Goal: Transaction & Acquisition: Purchase product/service

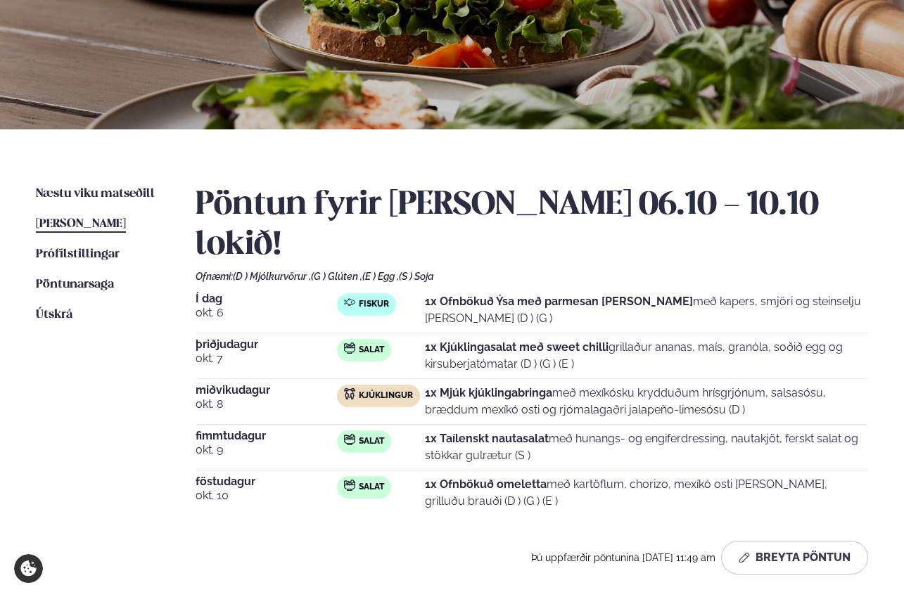
scroll to position [183, 0]
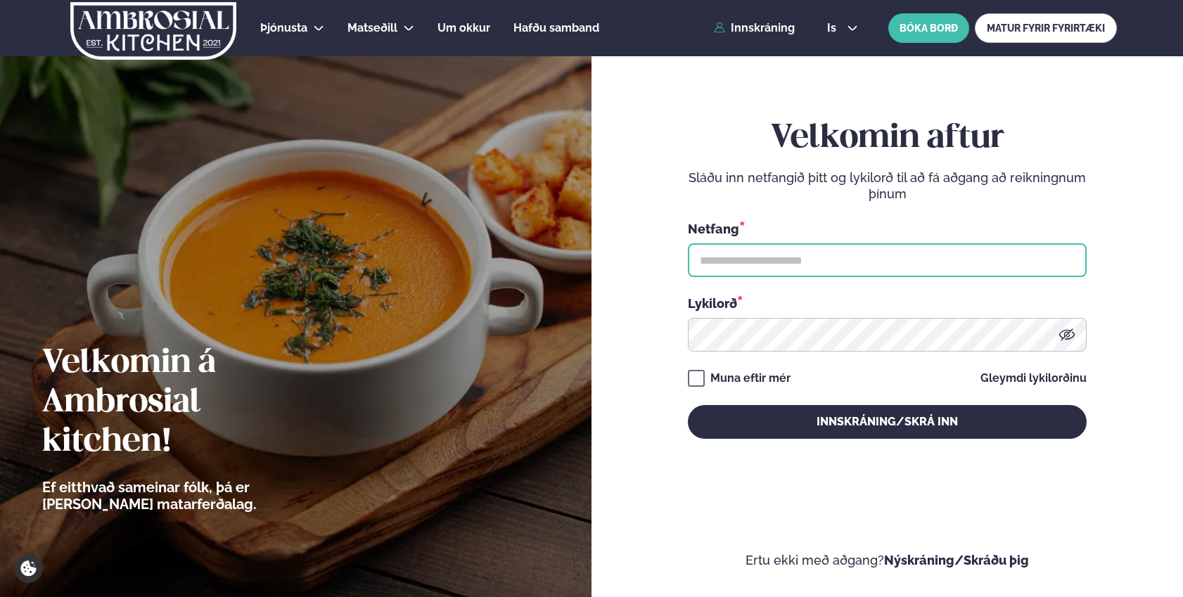
click at [872, 266] on input "text" at bounding box center [887, 260] width 399 height 34
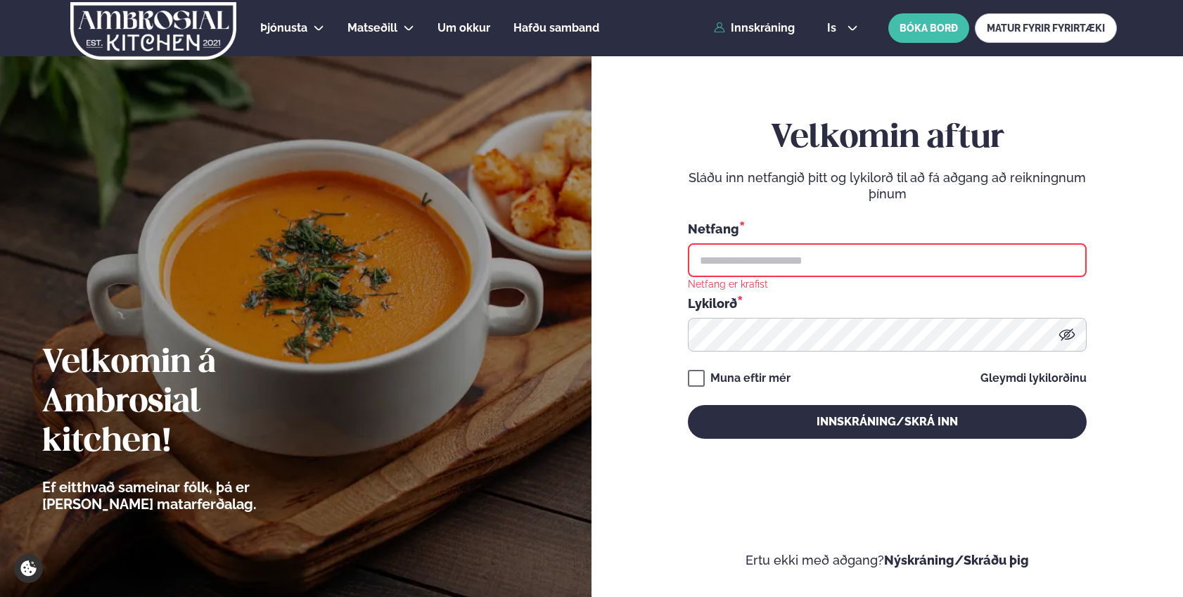
type input "**********"
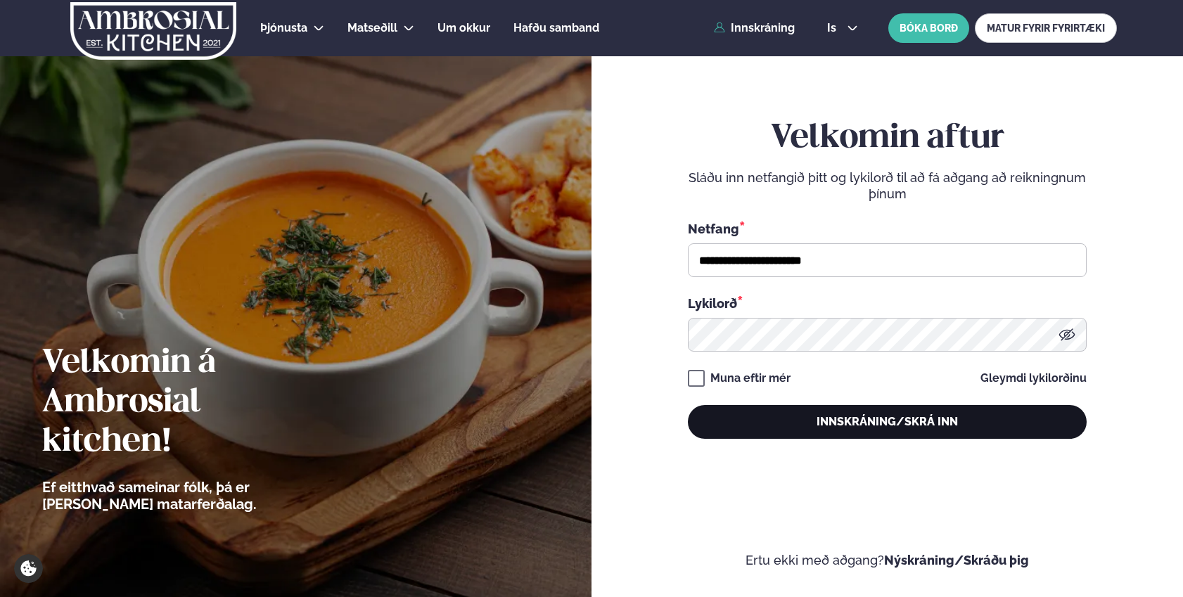
click at [868, 414] on button "Innskráning/Skrá inn" at bounding box center [887, 422] width 399 height 34
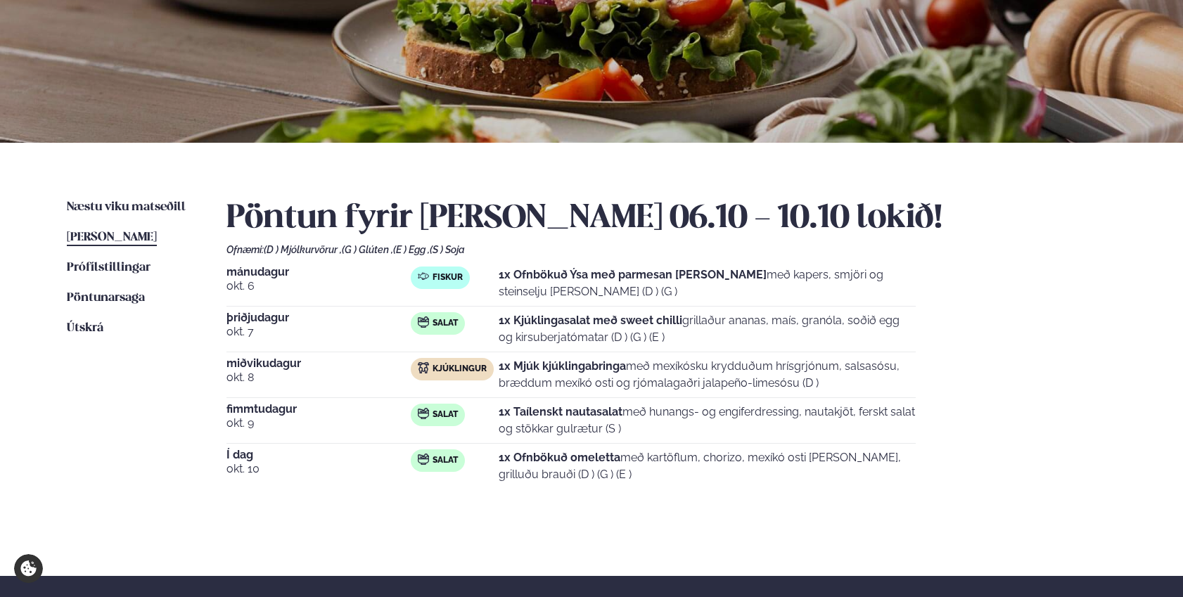
scroll to position [217, 0]
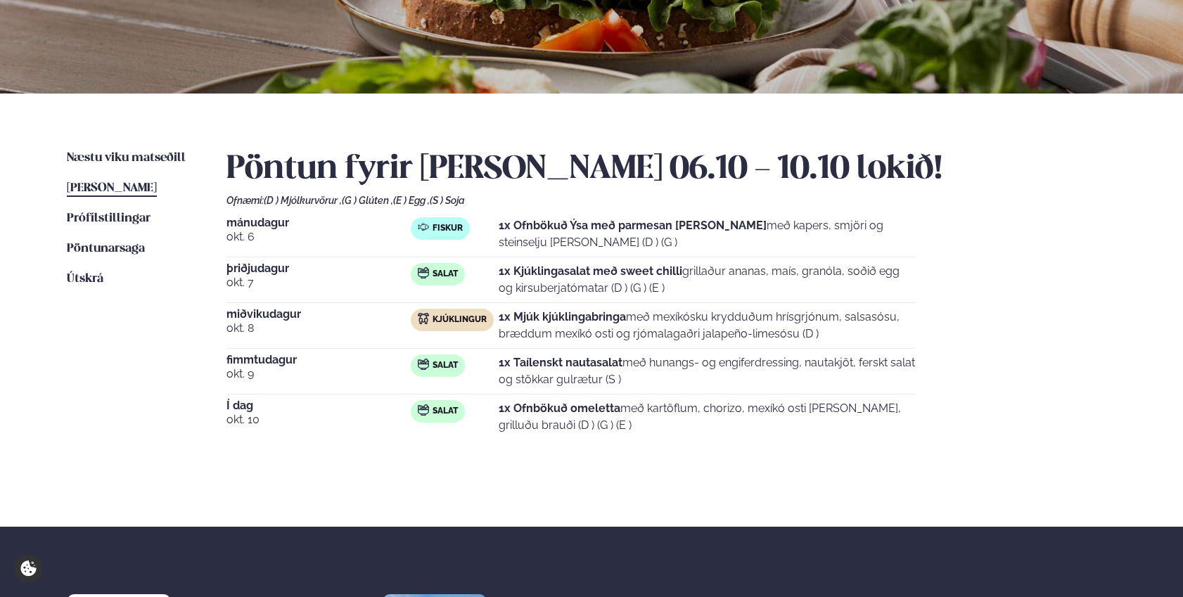
click at [101, 187] on span "[PERSON_NAME]" at bounding box center [112, 188] width 90 height 12
click at [127, 157] on span "Næstu viku matseðill" at bounding box center [126, 158] width 119 height 12
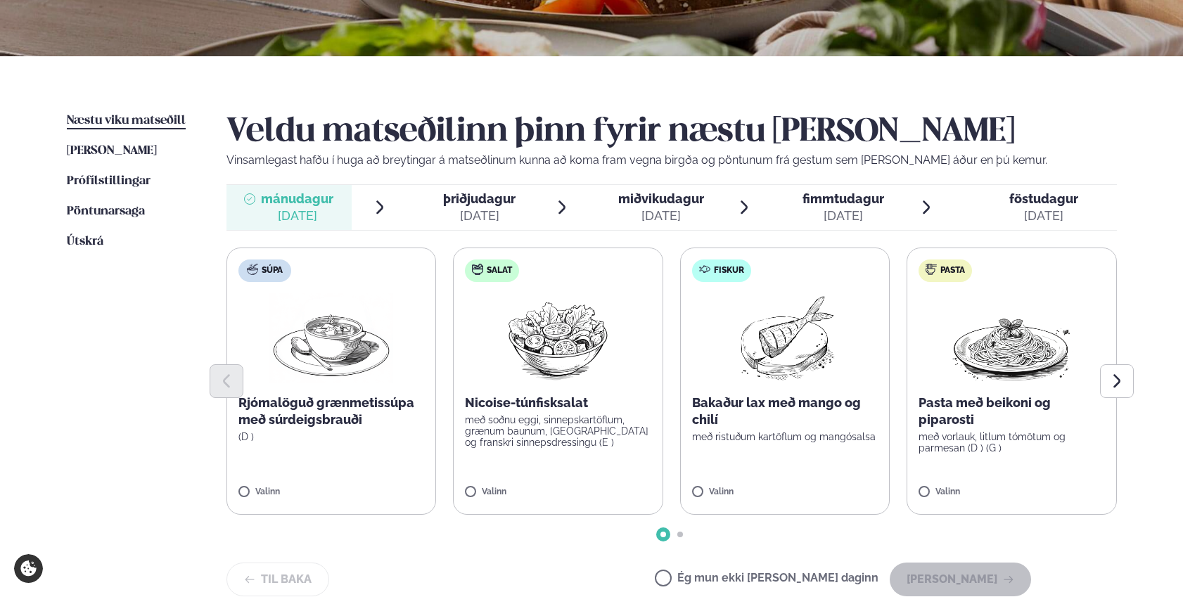
scroll to position [257, 0]
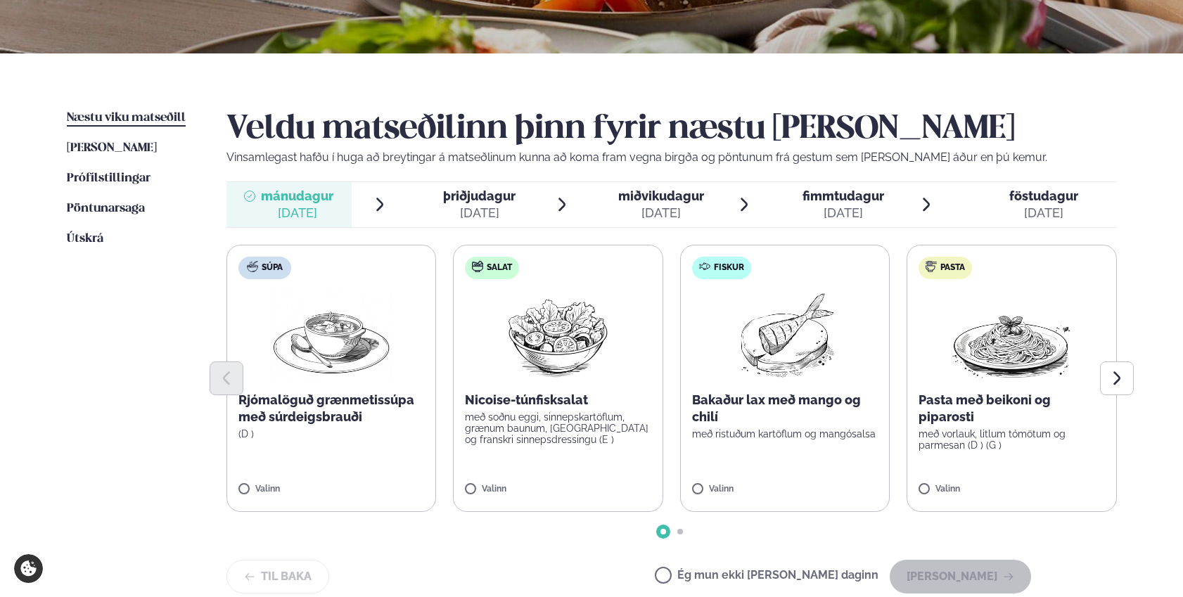
click at [760, 376] on div at bounding box center [672, 379] width 891 height 34
click at [770, 281] on label "Fiskur Bakaður lax með mango og chilí með ristuðum kartöflum og mangósalsa Vali…" at bounding box center [785, 378] width 210 height 267
click at [903, 568] on button "Halda áfram" at bounding box center [960, 577] width 141 height 34
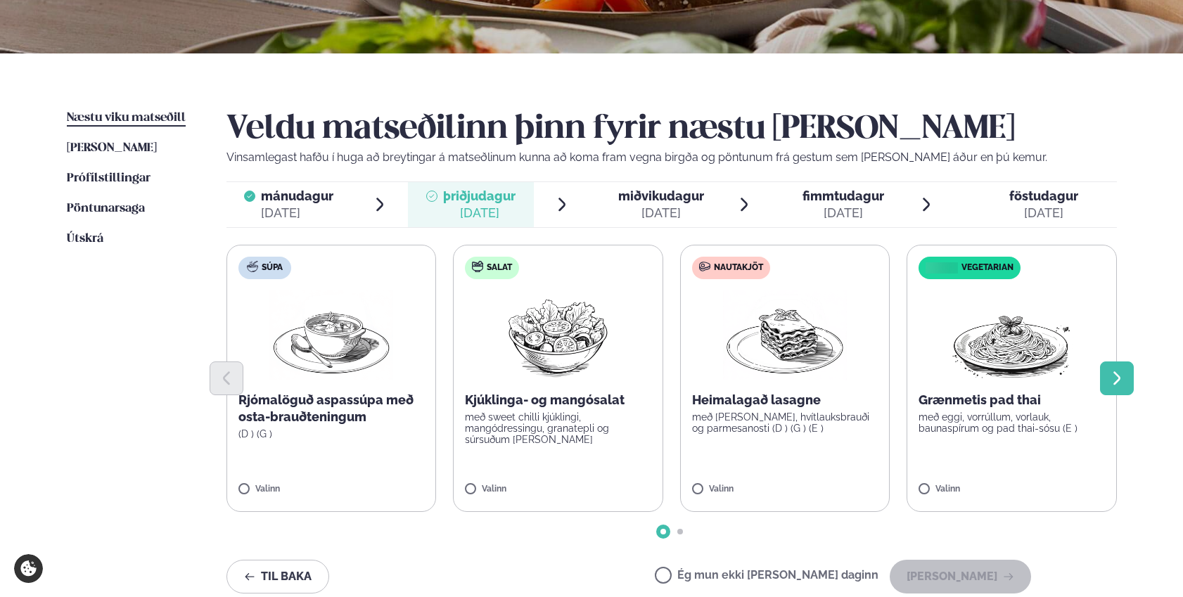
click at [903, 369] on button "Next slide" at bounding box center [1117, 379] width 34 height 34
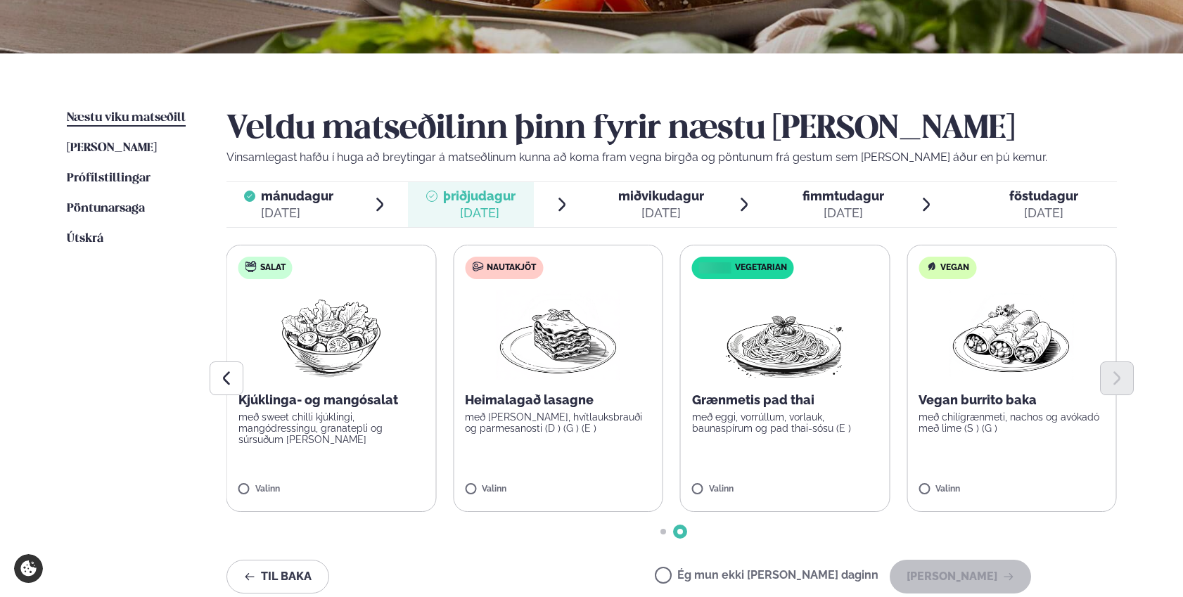
click at [319, 453] on label "Salat Kjúklinga- og mangósalat með sweet chilli kjúklingi, mangódressingu, gran…" at bounding box center [332, 378] width 210 height 267
click at [903, 578] on button "Halda áfram" at bounding box center [960, 577] width 141 height 34
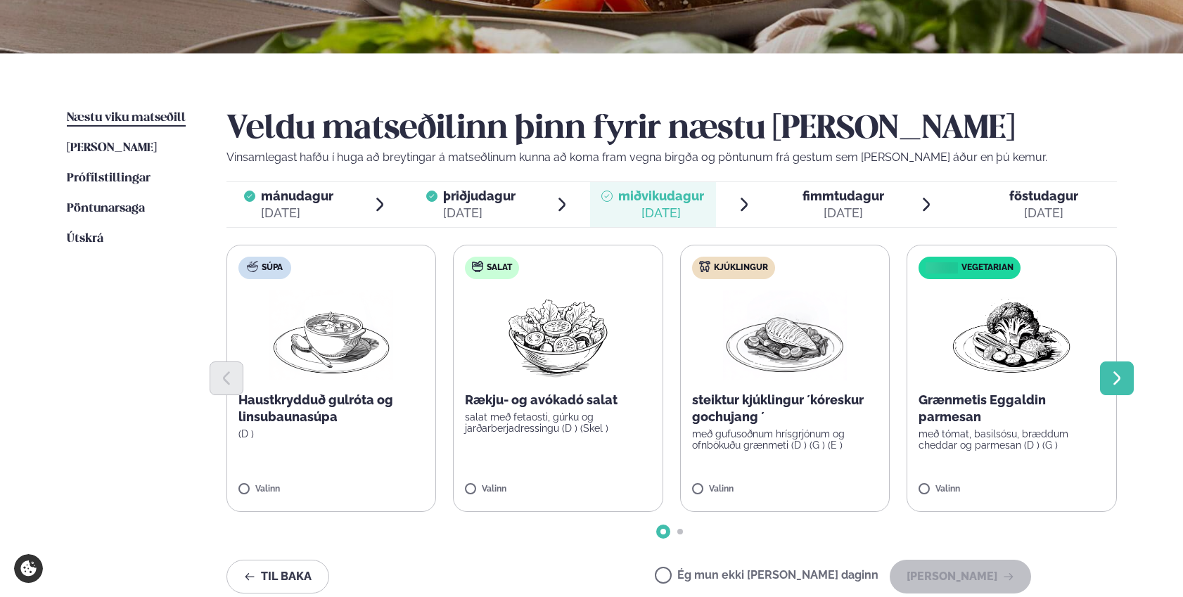
click at [903, 374] on icon "Next slide" at bounding box center [1117, 378] width 17 height 17
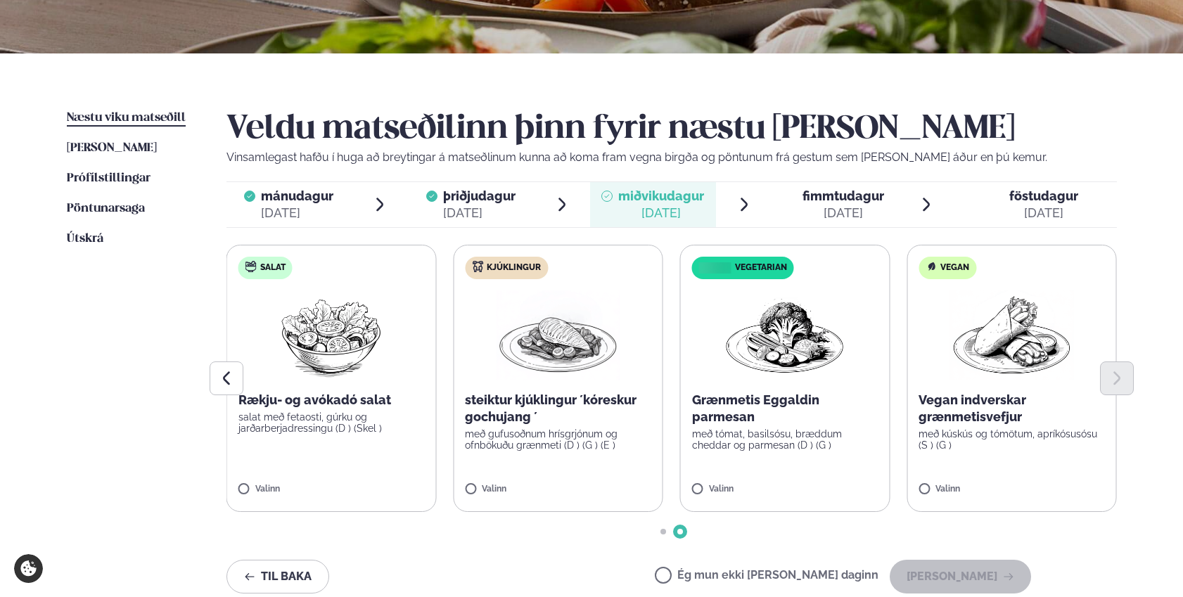
click at [563, 361] on img at bounding box center [558, 336] width 124 height 90
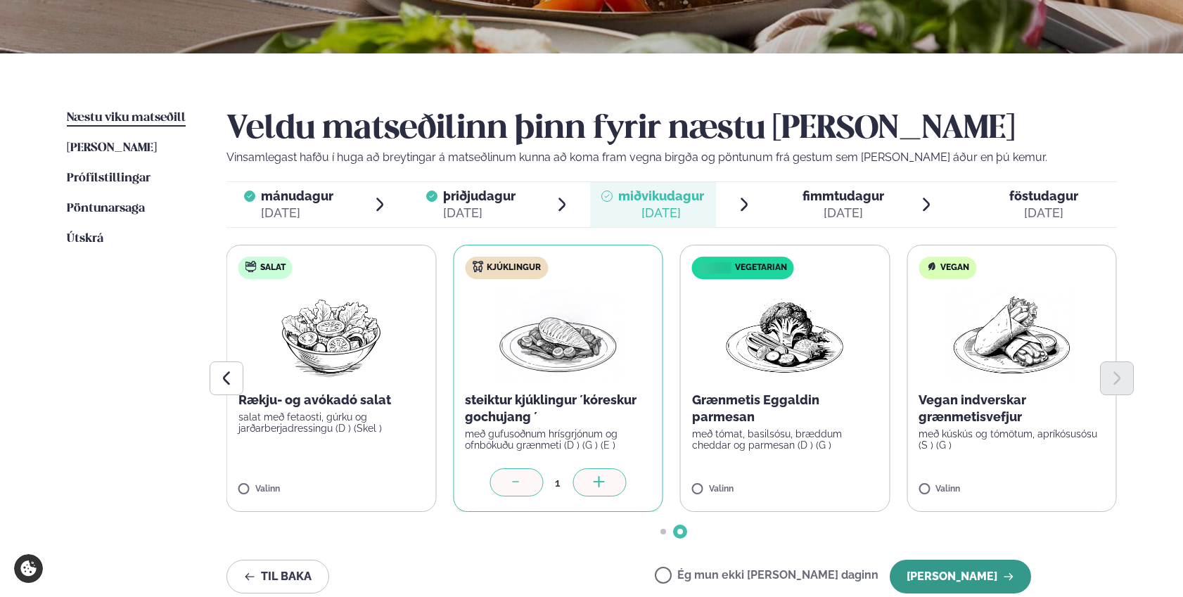
click at [903, 571] on button "Halda áfram" at bounding box center [960, 577] width 141 height 34
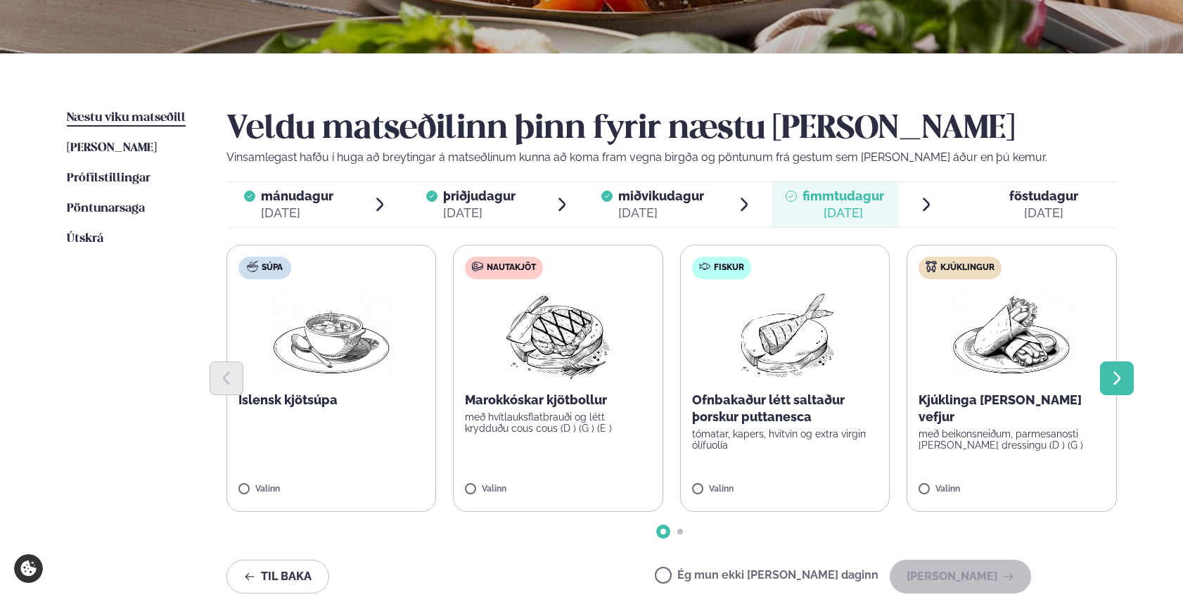
click at [903, 384] on icon "Next slide" at bounding box center [1117, 377] width 7 height 13
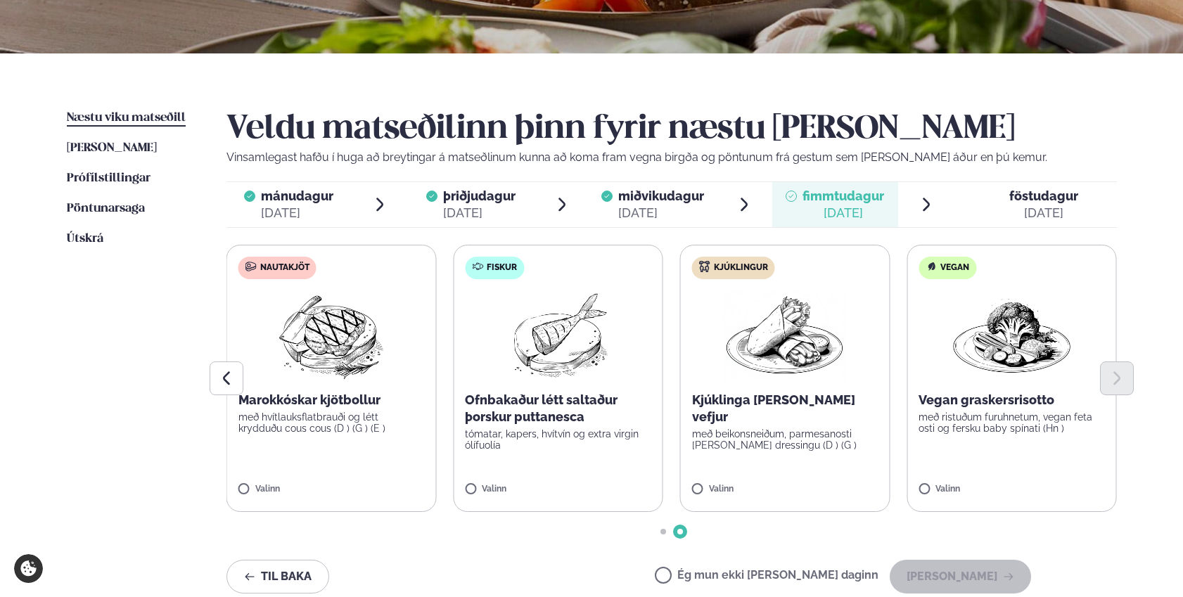
click at [790, 353] on img at bounding box center [785, 336] width 124 height 90
click at [903, 571] on button "Halda áfram" at bounding box center [960, 577] width 141 height 34
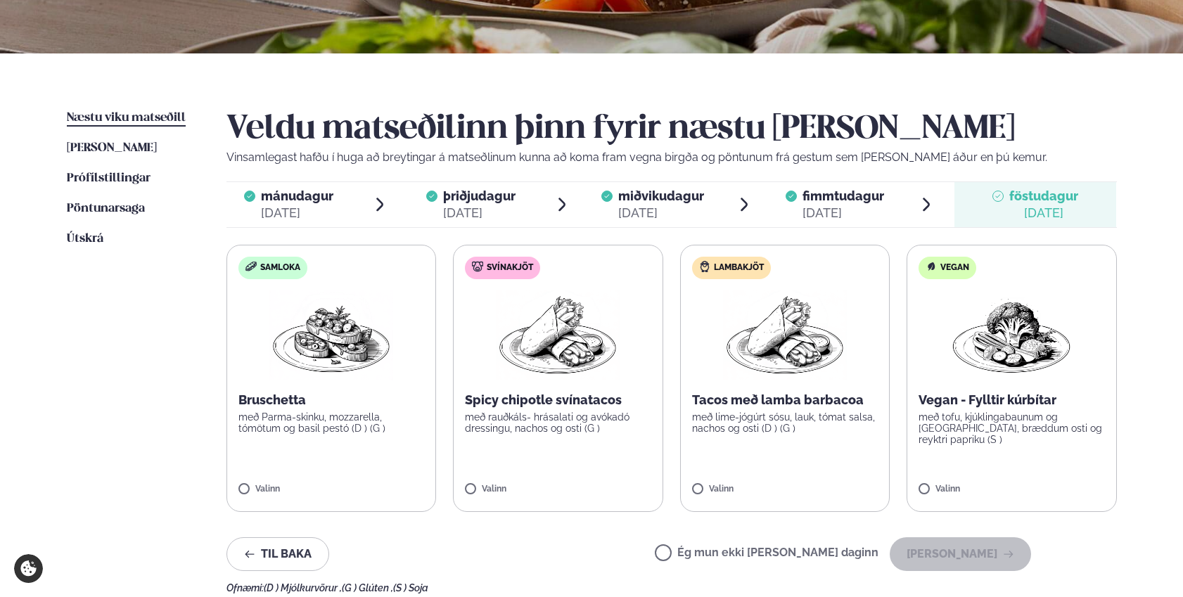
click at [777, 356] on img at bounding box center [785, 336] width 124 height 90
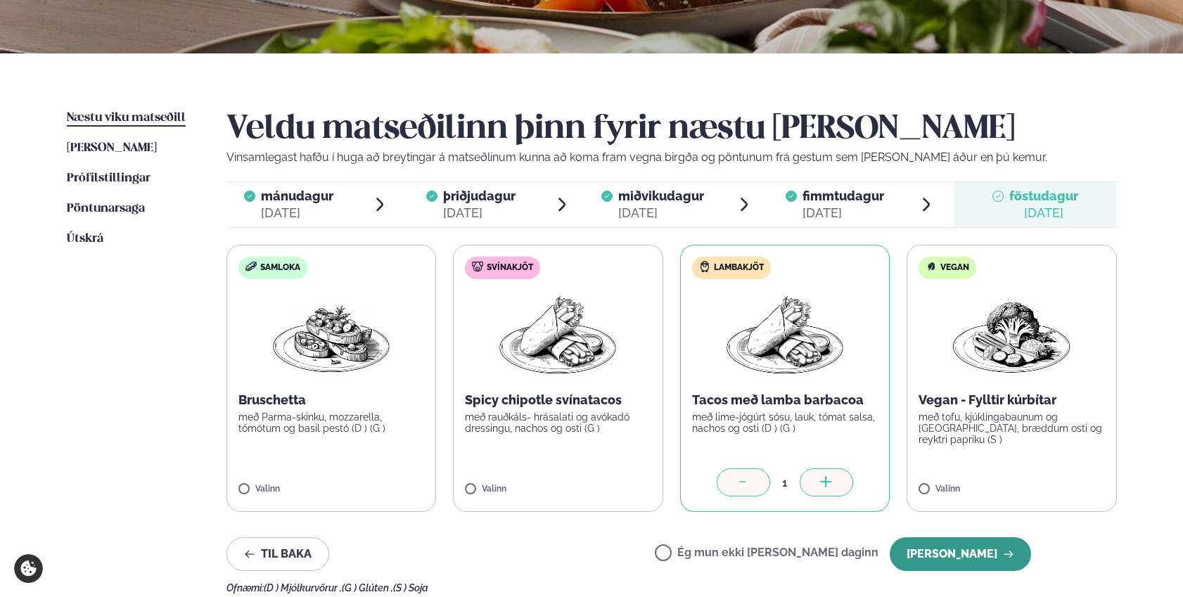
click at [903, 553] on button "Halda áfram" at bounding box center [960, 555] width 141 height 34
